Goal: Information Seeking & Learning: Learn about a topic

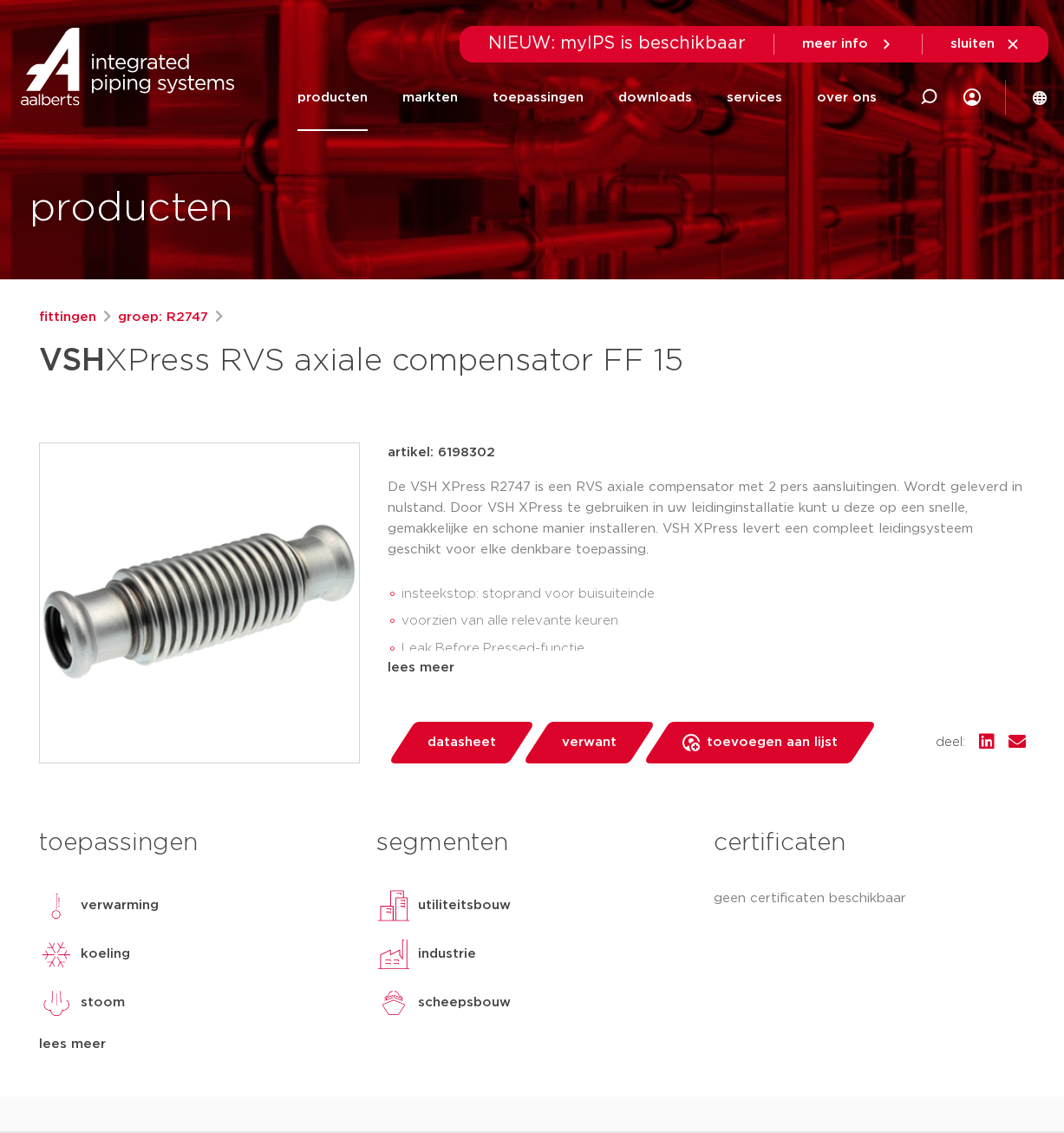
click at [366, 103] on link "producten" at bounding box center [332, 97] width 70 height 67
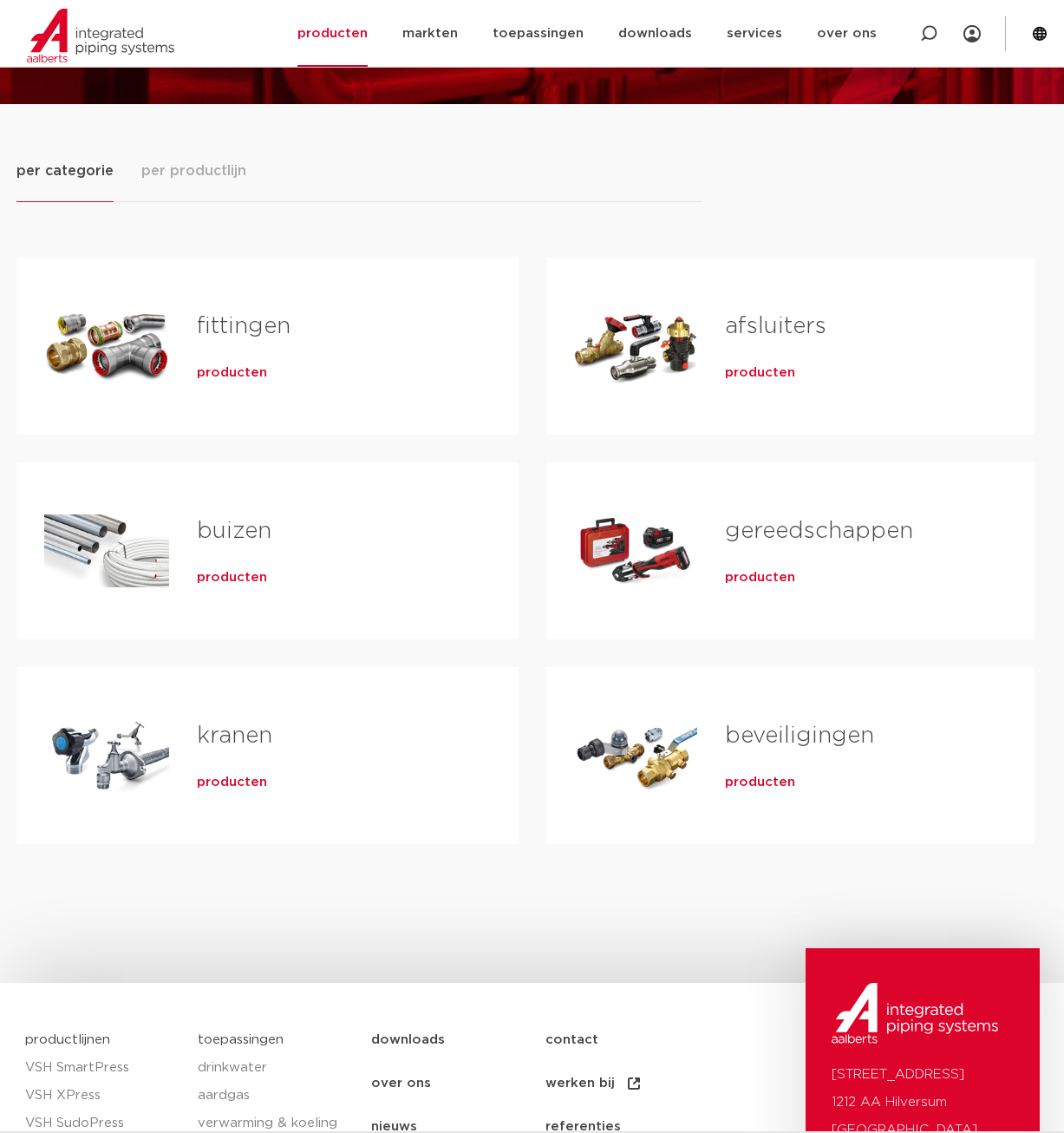
scroll to position [177, 0]
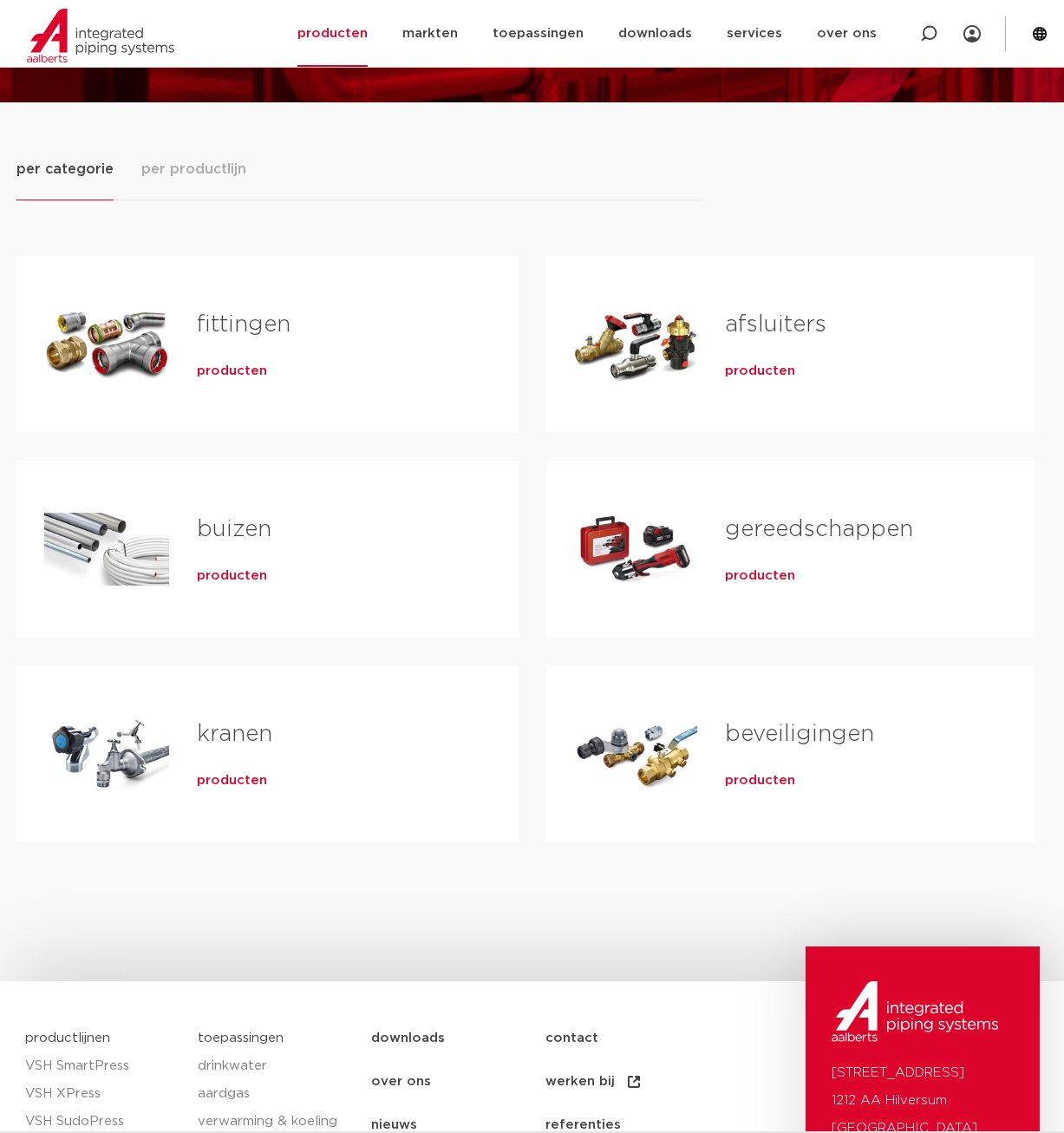
click at [389, 335] on h2 "fittingen" at bounding box center [330, 329] width 266 height 40
click at [214, 323] on link "fittingen" at bounding box center [243, 324] width 94 height 22
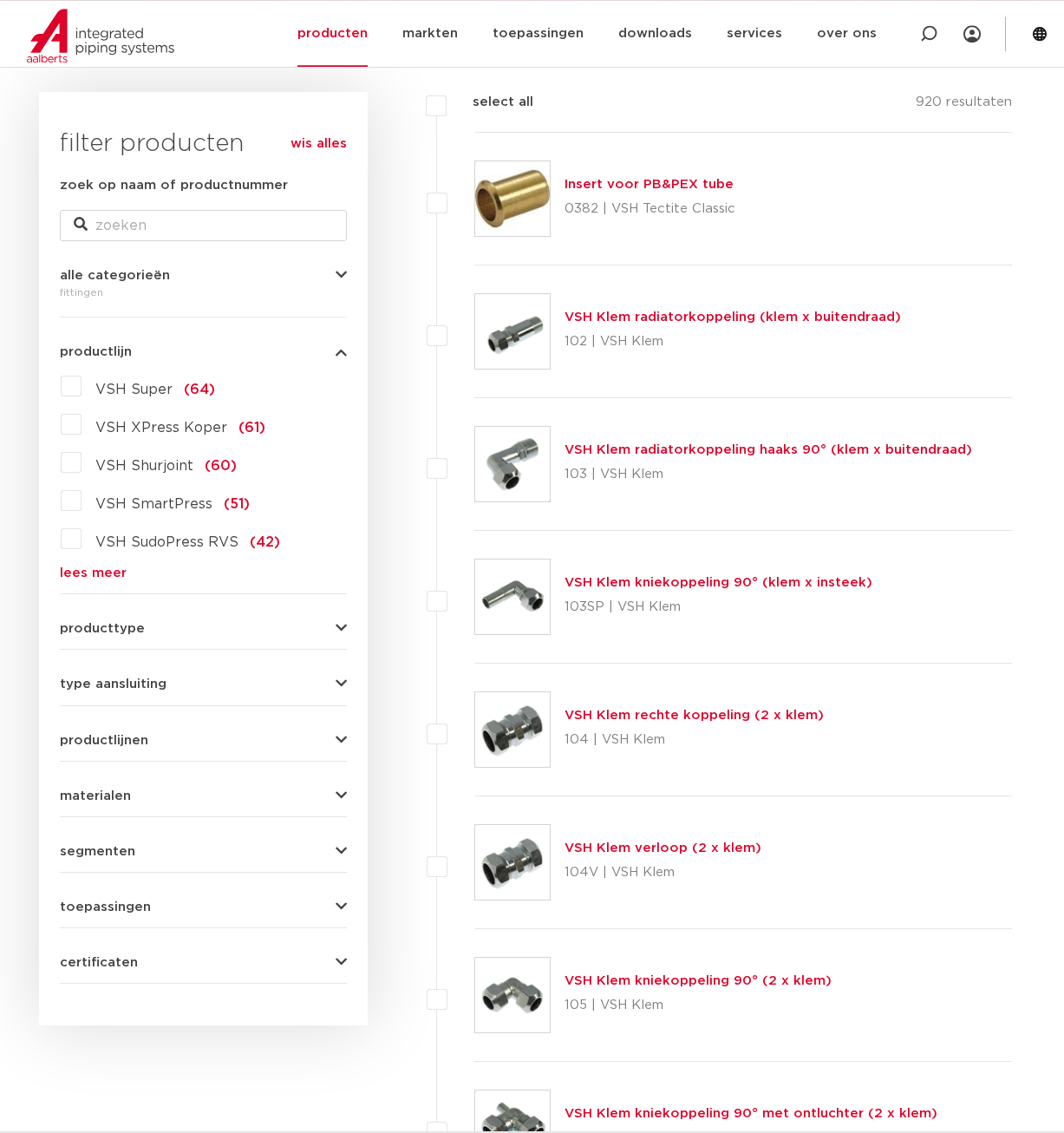
scroll to position [88, 0]
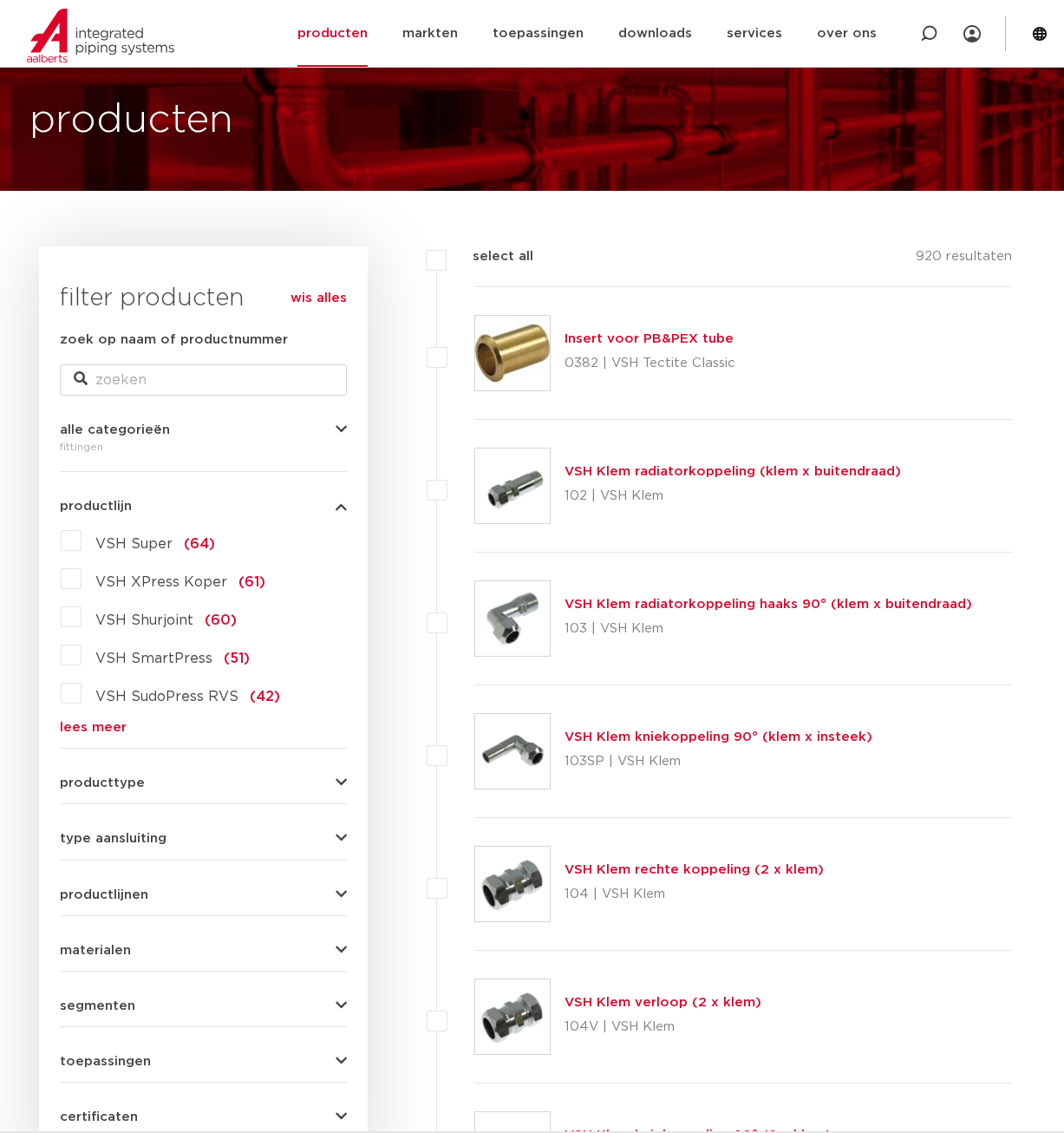
click at [98, 735] on link "lees meer" at bounding box center [203, 727] width 287 height 13
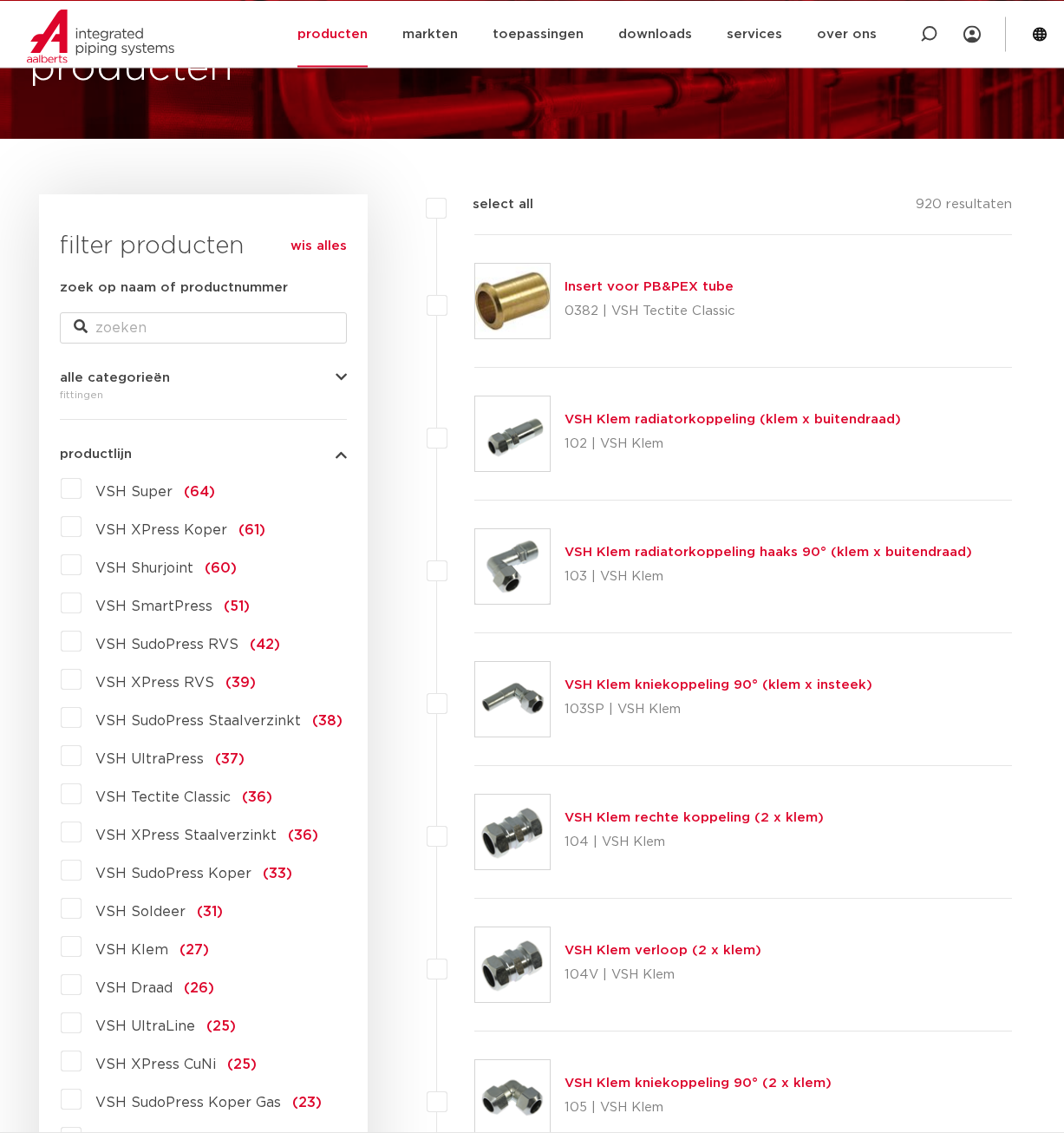
scroll to position [177, 0]
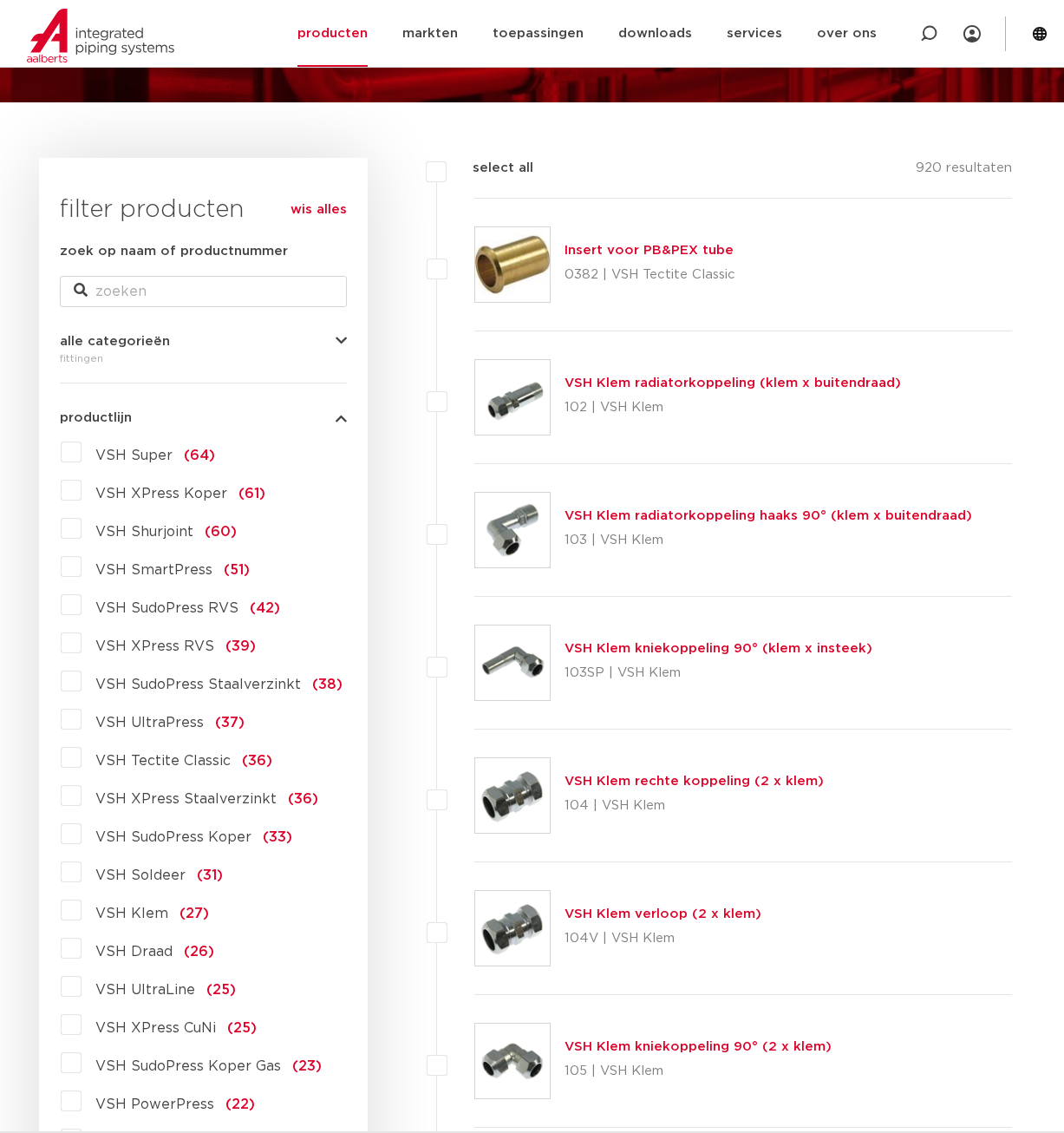
click at [82, 650] on label "VSH XPress RVS (39)" at bounding box center [169, 643] width 175 height 28
click at [0, 0] on input "VSH XPress RVS (39)" at bounding box center [0, 0] width 0 height 0
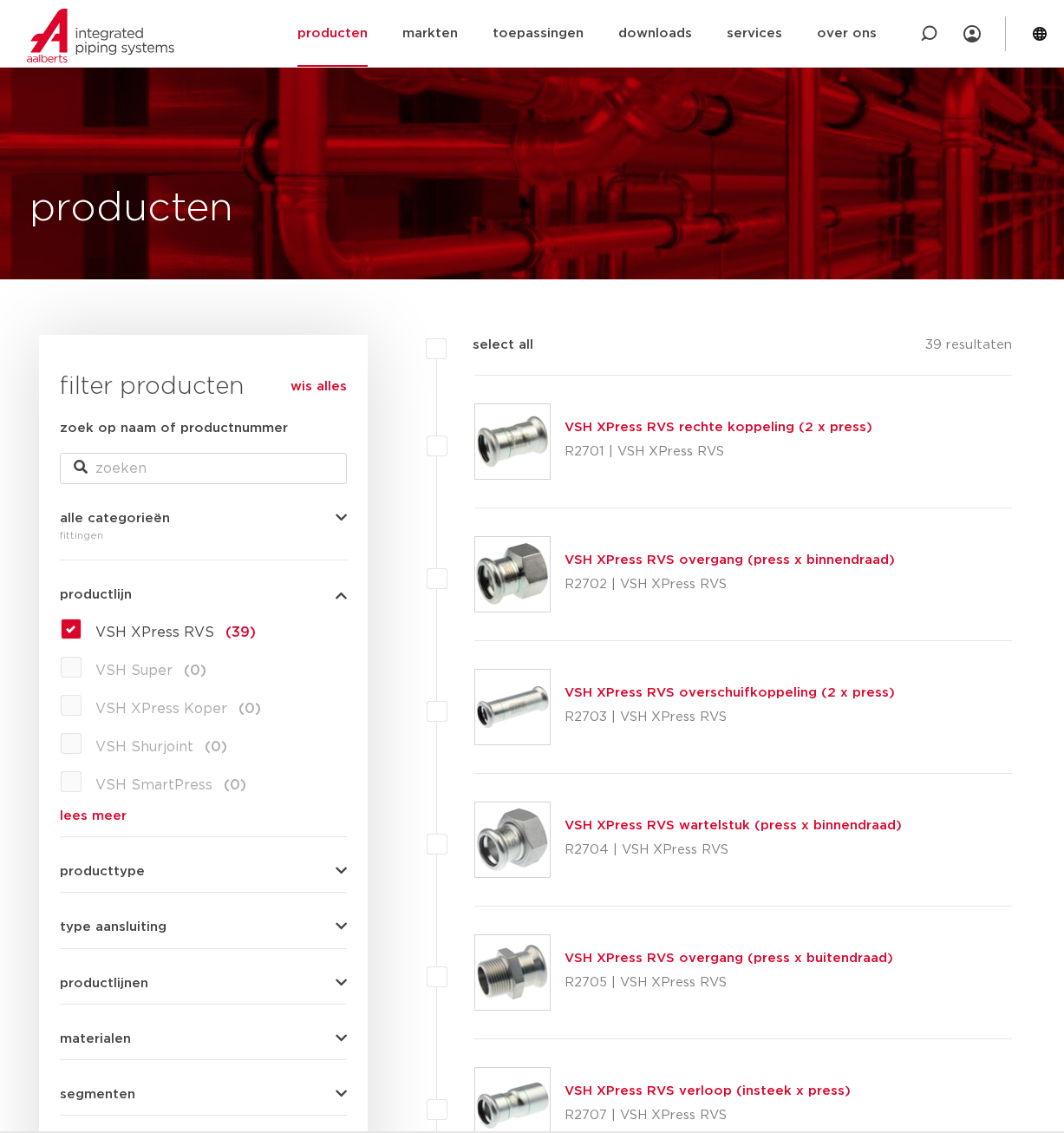
scroll to position [177, 0]
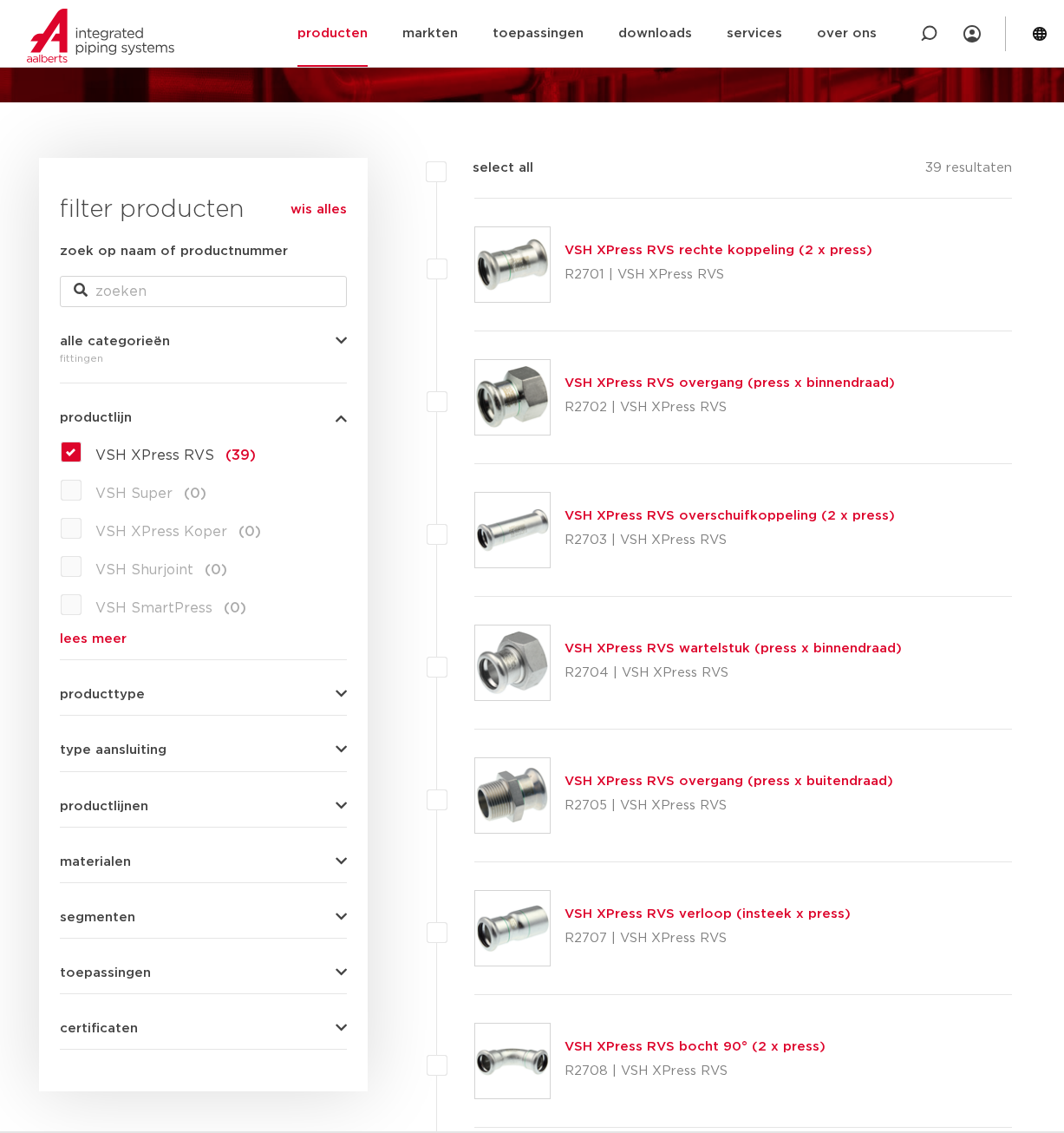
click at [804, 652] on link "VSH XPress RVS wartelstuk (press x binnendraad)" at bounding box center [733, 648] width 338 height 13
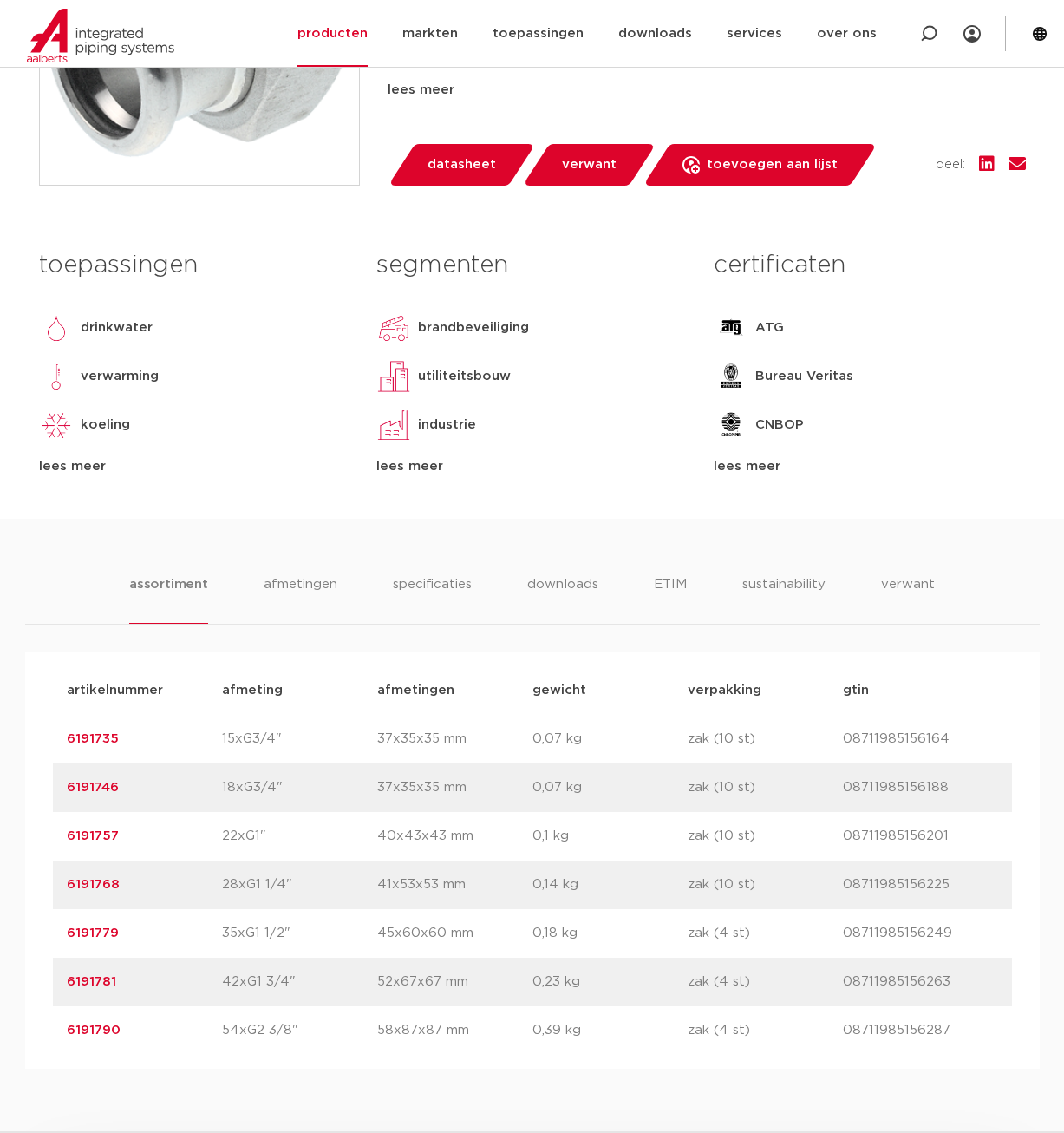
scroll to position [708, 0]
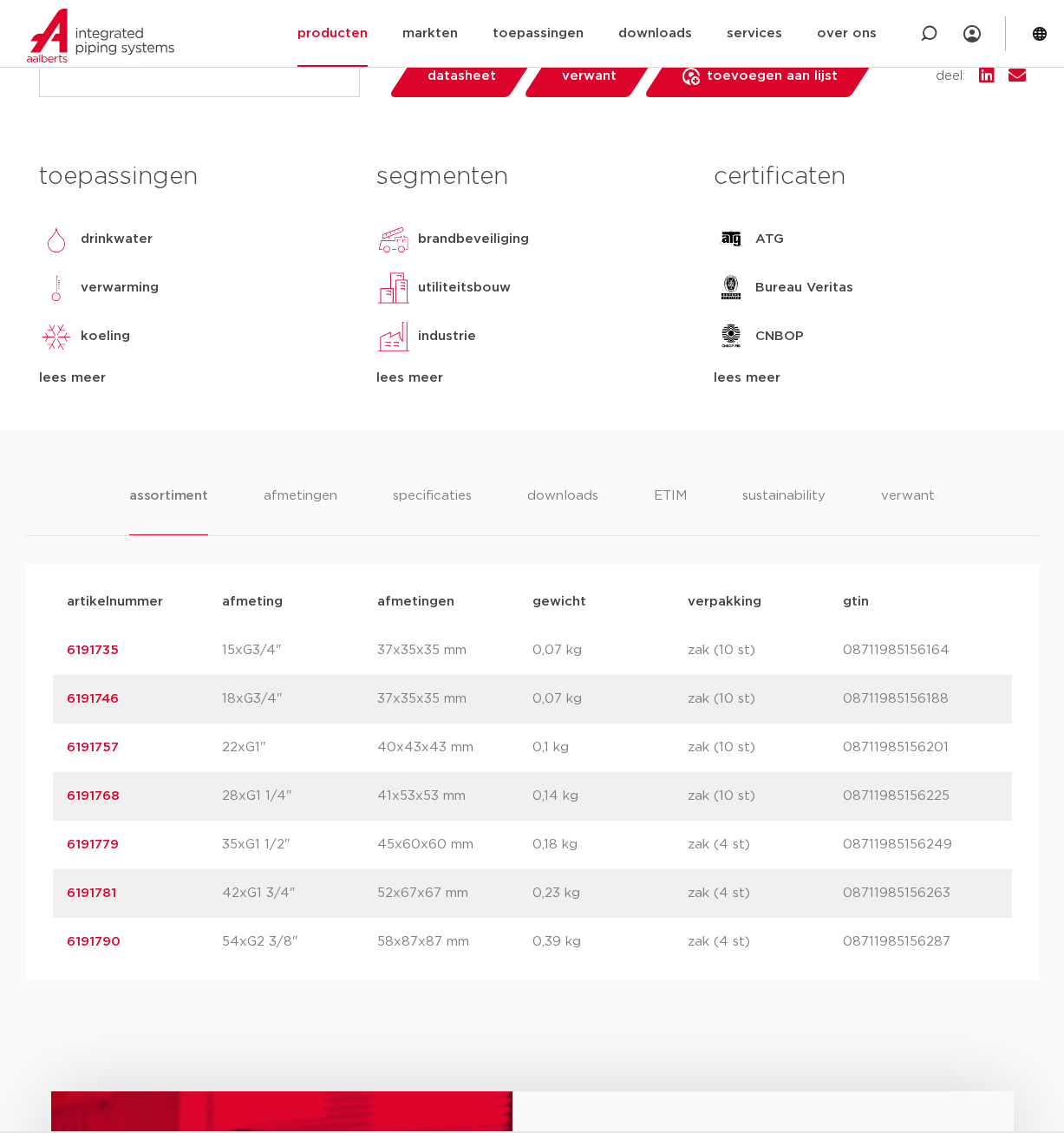
click at [255, 949] on p "54xG2 3/8"" at bounding box center [299, 942] width 155 height 21
drag, startPoint x: 315, startPoint y: 947, endPoint x: 217, endPoint y: 951, distance: 98.1
click at [217, 951] on div "artikelnummer 6191790 afmeting 54xG2 3/8" afmetingen 58x87x87 mm gewicht 0,39 k…" at bounding box center [532, 942] width 960 height 49
click at [254, 981] on div "artikelnummer afmeting afmetingen gewicht verpakking gtin artikelnummer 6191735…" at bounding box center [532, 772] width 1015 height 416
drag, startPoint x: 291, startPoint y: 896, endPoint x: 228, endPoint y: 897, distance: 63.0
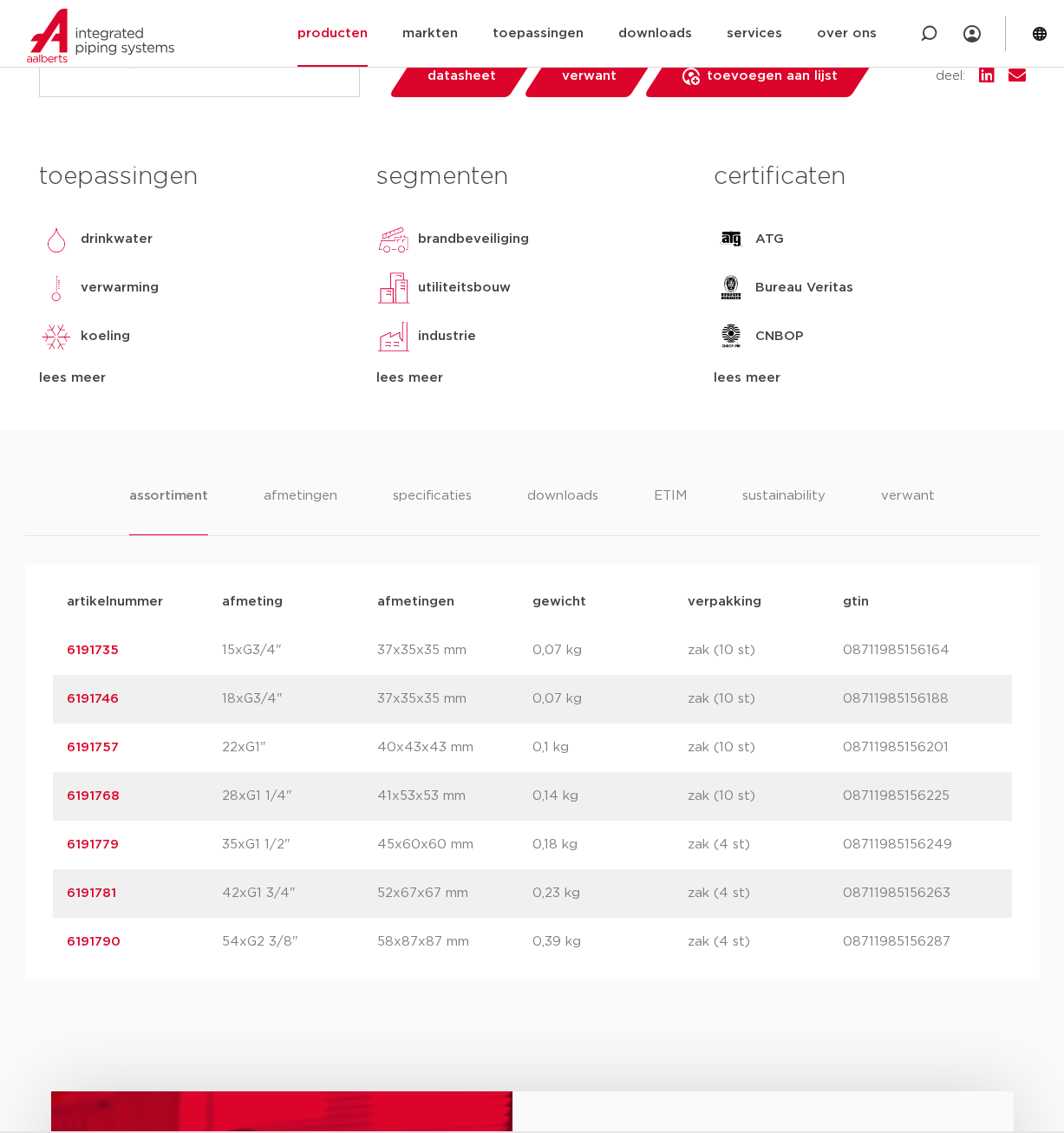
click at [228, 897] on p "42xG1 3/4"" at bounding box center [299, 893] width 155 height 21
drag, startPoint x: 292, startPoint y: 843, endPoint x: 245, endPoint y: 849, distance: 47.4
click at [245, 849] on p "35xG1 1/2"" at bounding box center [299, 844] width 155 height 21
drag, startPoint x: 266, startPoint y: 738, endPoint x: 214, endPoint y: 760, distance: 56.5
click at [214, 760] on div "artikelnummer 6191757 afmeting 22xG1" afmetingen 40x43x43 mm gewicht 0,1 kg ver…" at bounding box center [532, 748] width 960 height 49
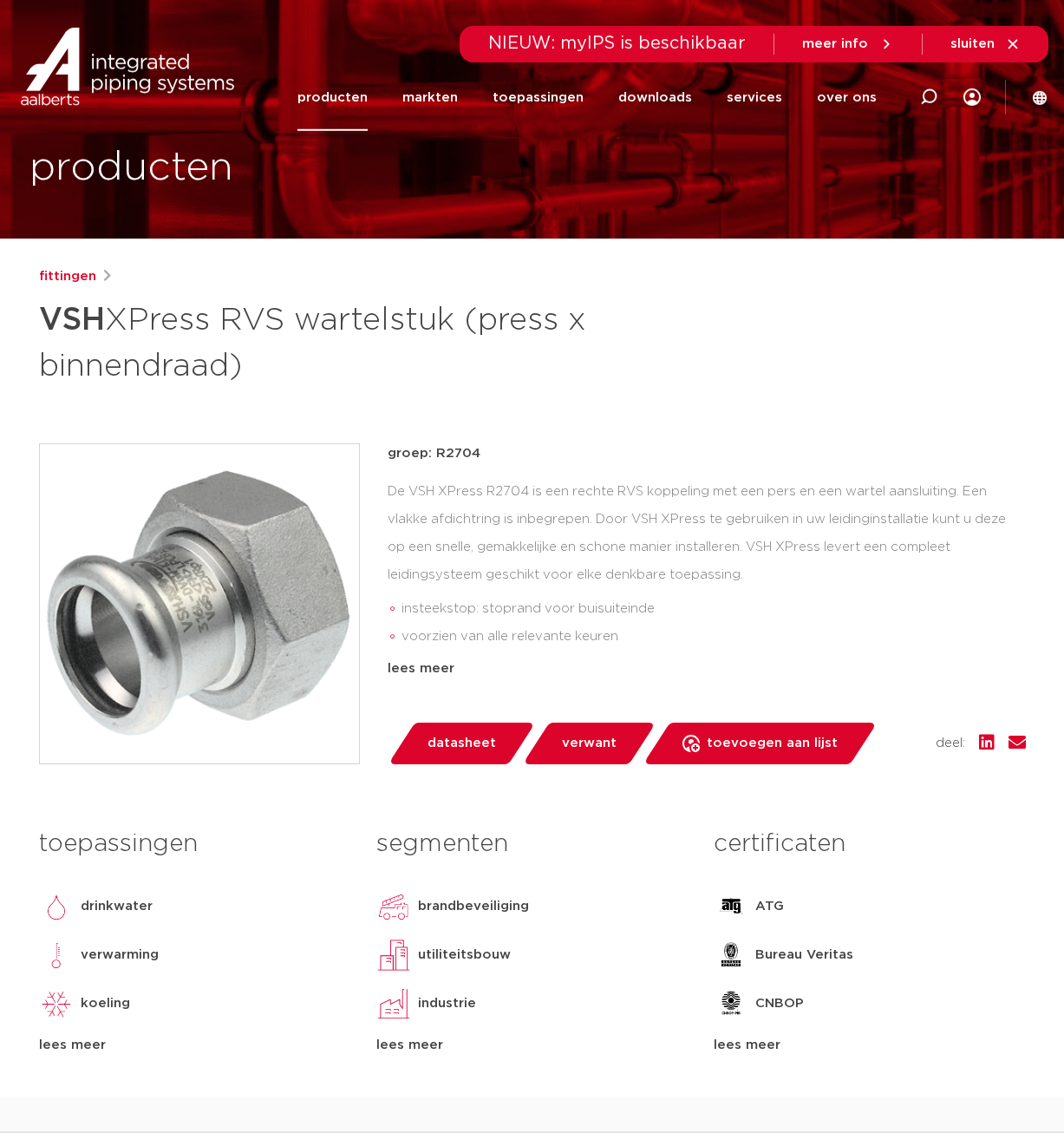
scroll to position [0, 0]
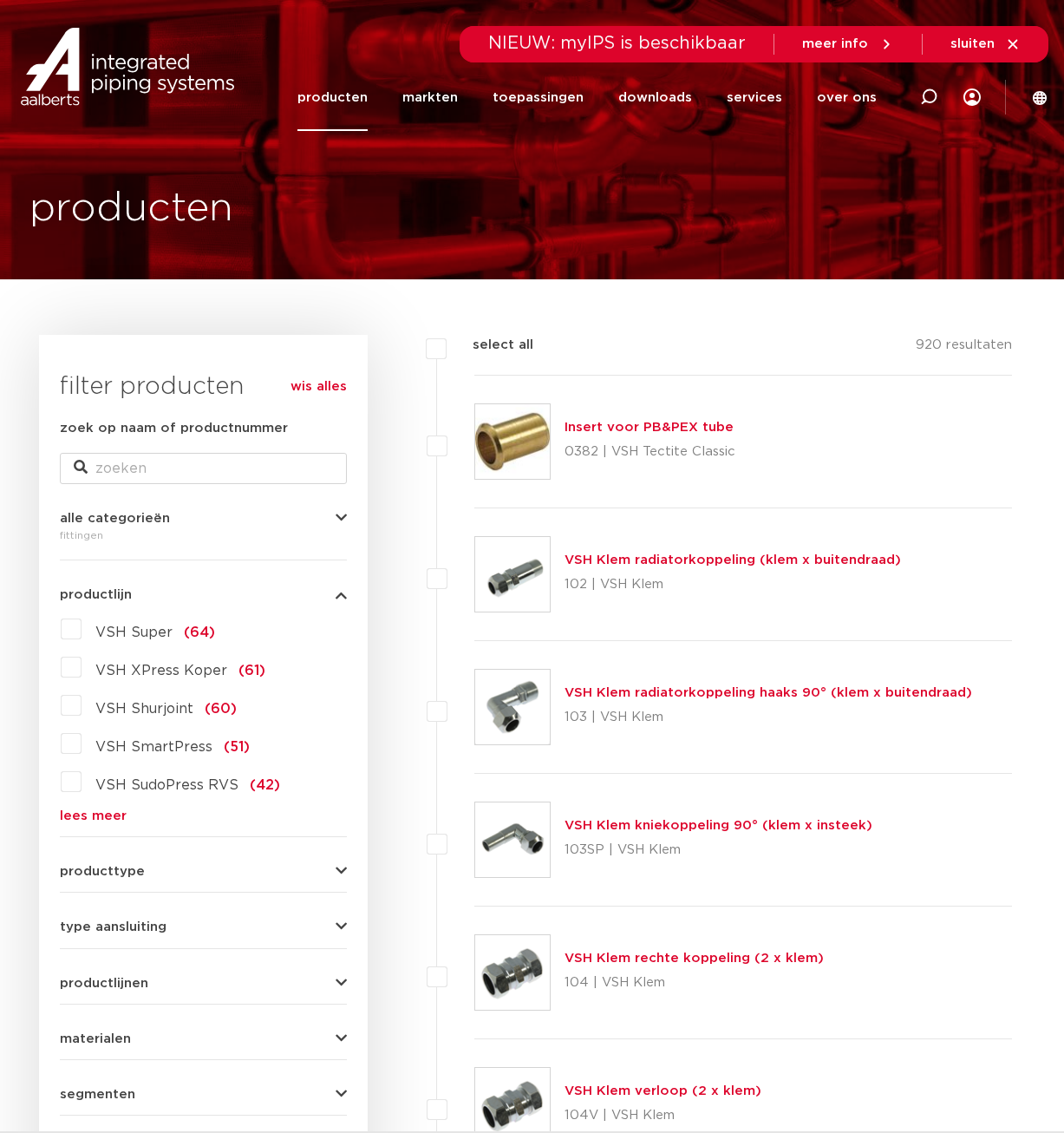
click at [72, 812] on link "lees meer" at bounding box center [203, 816] width 287 height 13
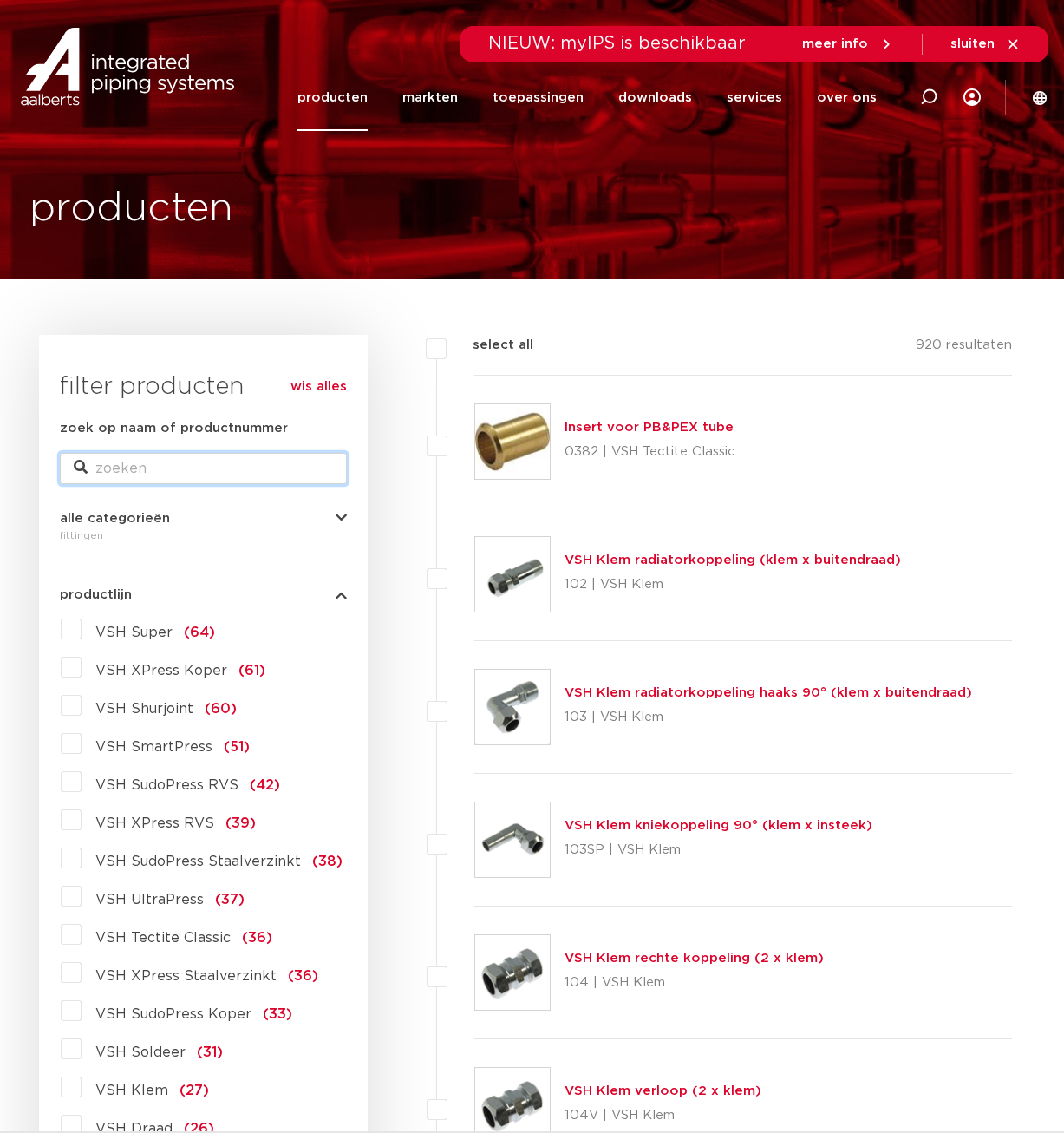
click at [200, 465] on input "zoek op naam of productnummer" at bounding box center [203, 468] width 287 height 31
drag, startPoint x: 205, startPoint y: 465, endPoint x: 135, endPoint y: 462, distance: 70.1
click at [135, 462] on input "zoek op naam of productnummer" at bounding box center [203, 468] width 287 height 31
type input "axiaal"
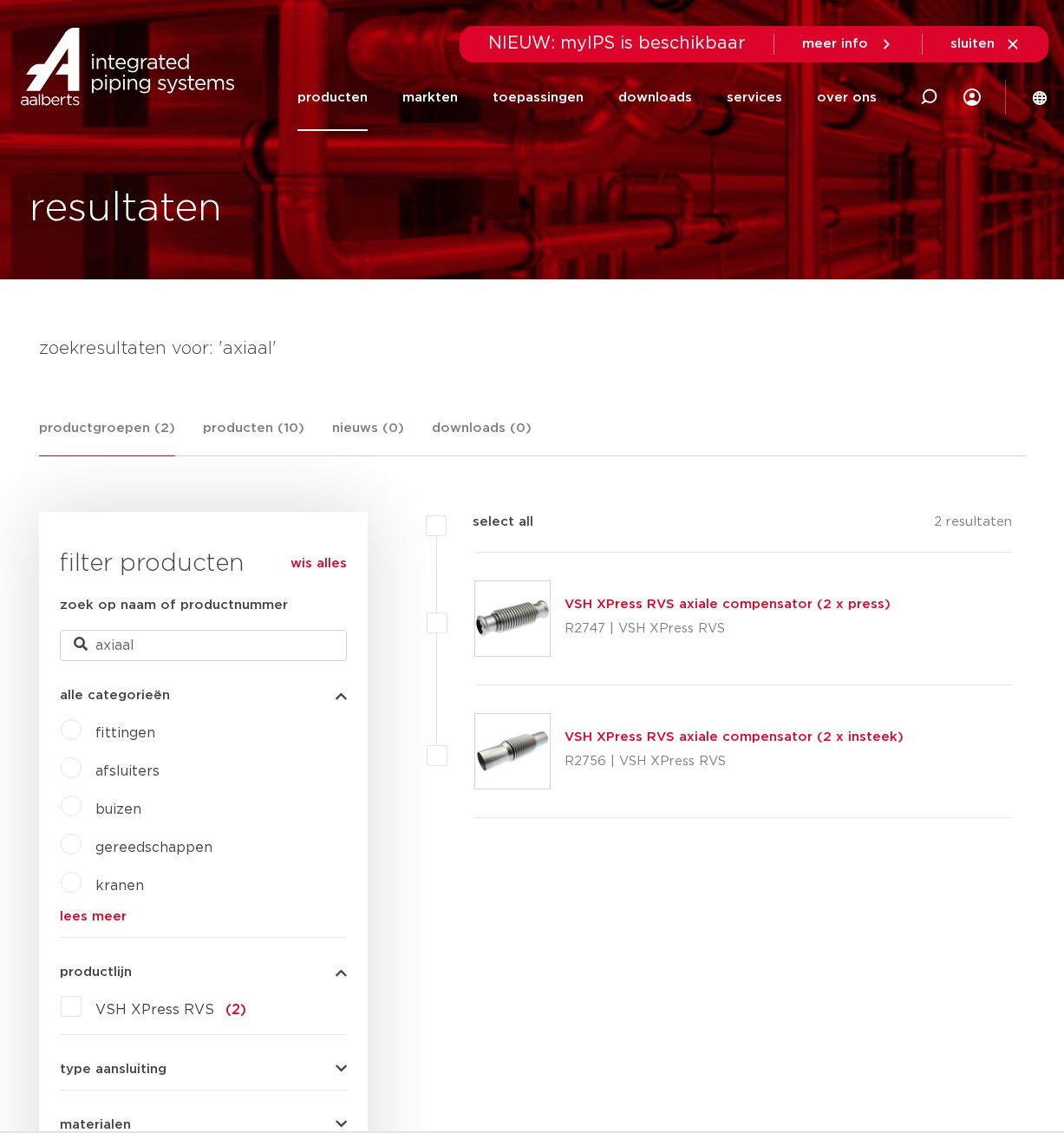
click at [743, 605] on link "VSH XPress RVS axiale compensator (2 x press)" at bounding box center [728, 604] width 326 height 13
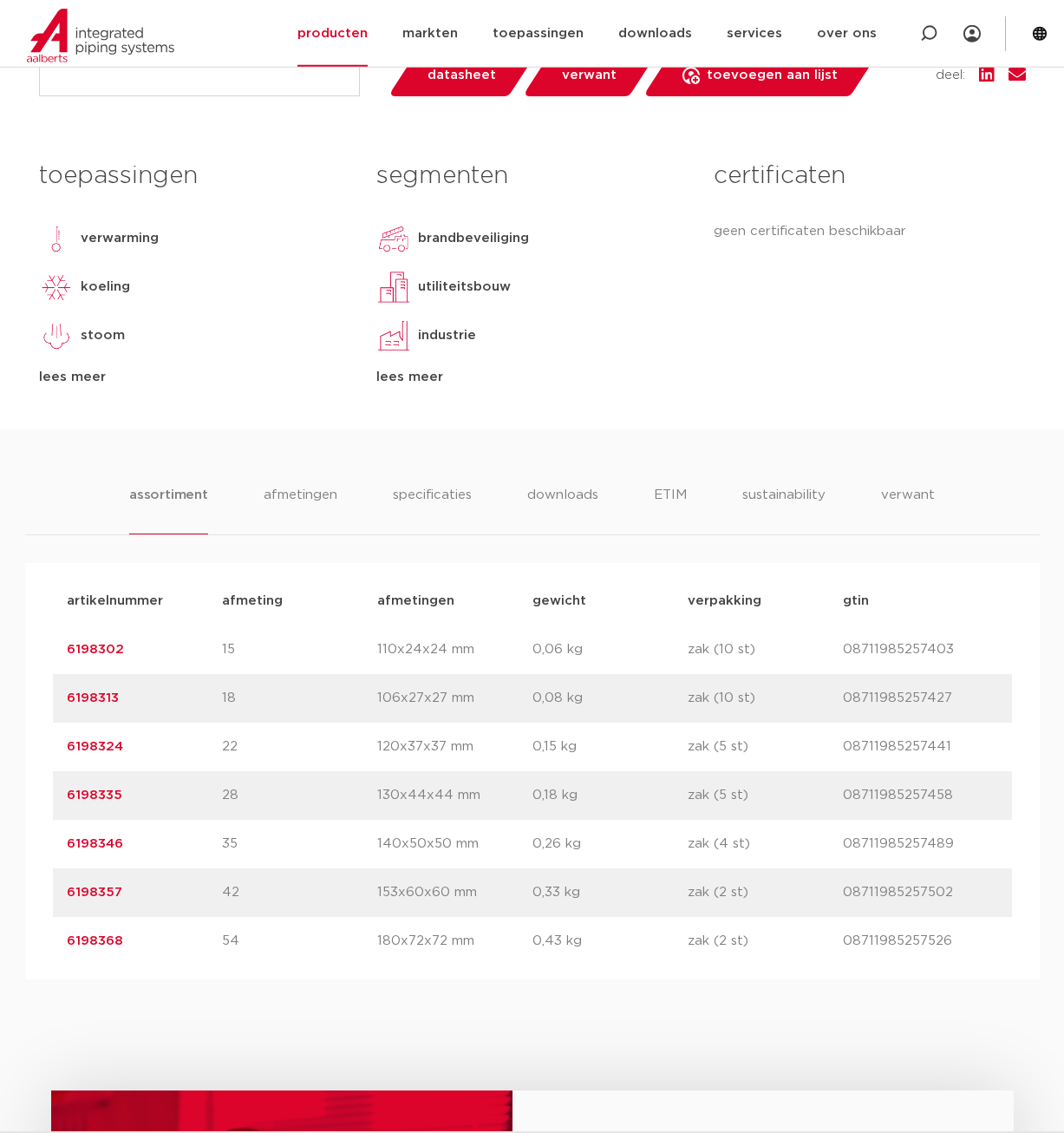
scroll to position [797, 0]
